Goal: Information Seeking & Learning: Learn about a topic

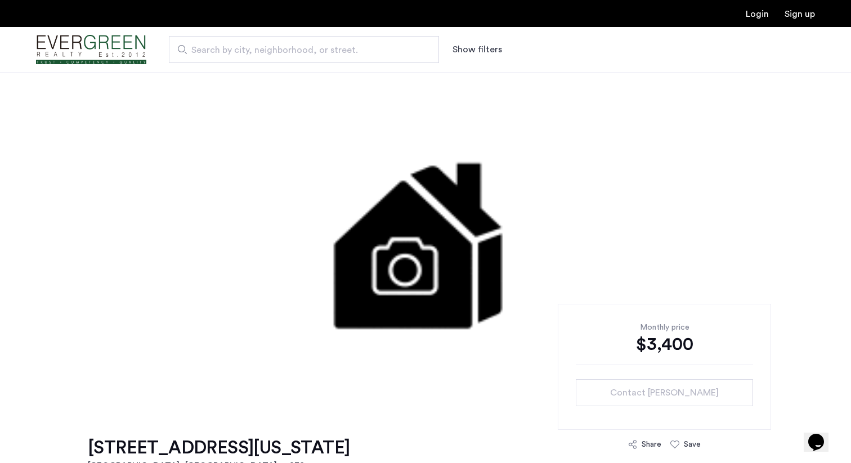
click at [289, 274] on img at bounding box center [425, 241] width 545 height 338
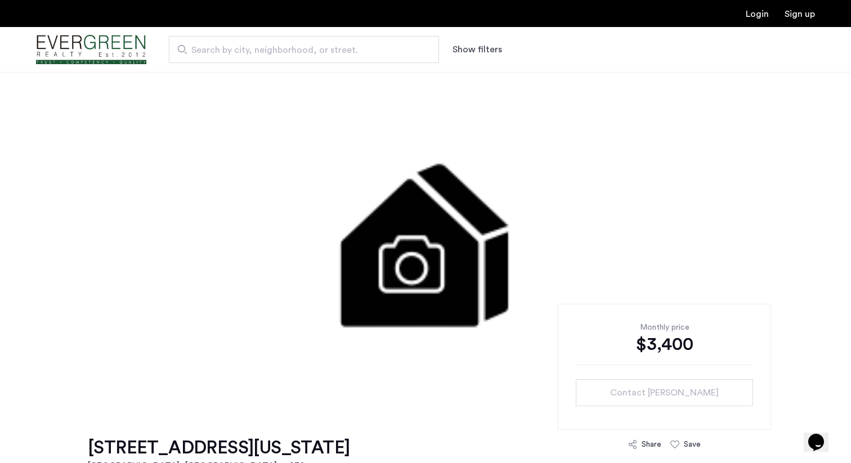
click at [502, 268] on img at bounding box center [425, 241] width 545 height 338
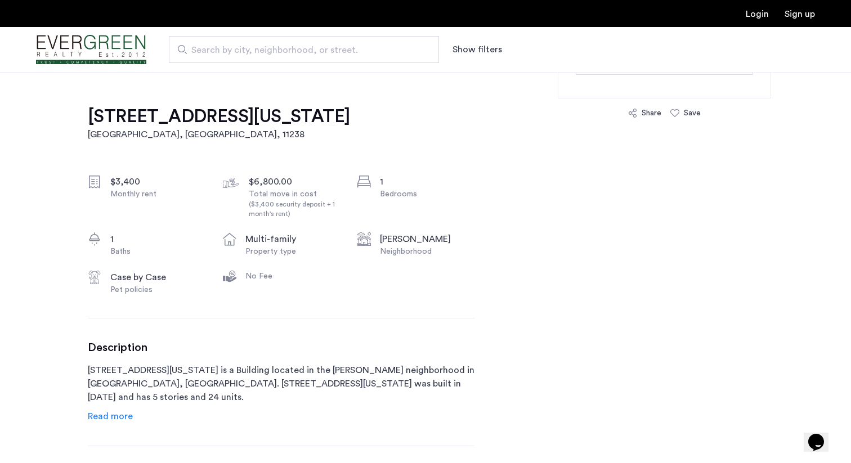
scroll to position [334, 0]
